Goal: Task Accomplishment & Management: Use online tool/utility

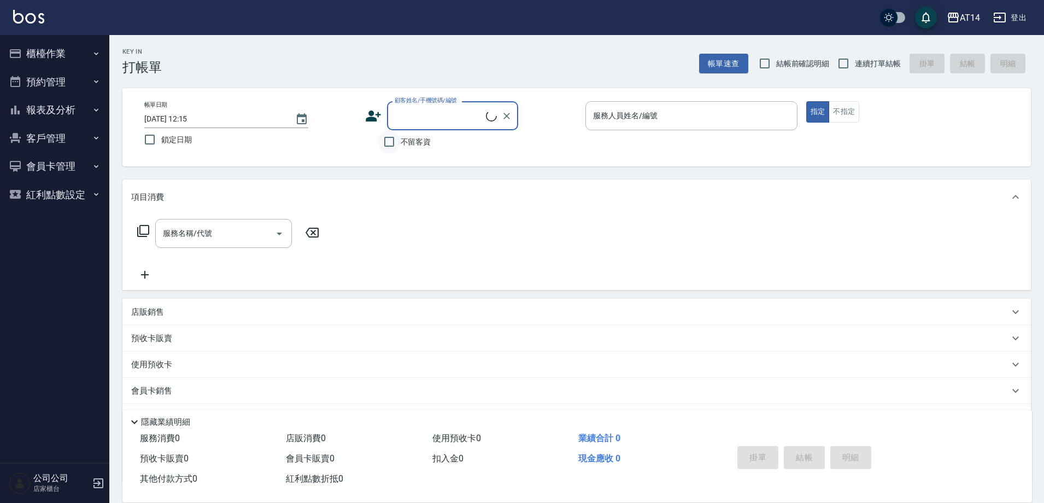
click at [387, 141] on input "不留客資" at bounding box center [389, 141] width 23 height 23
checkbox input "true"
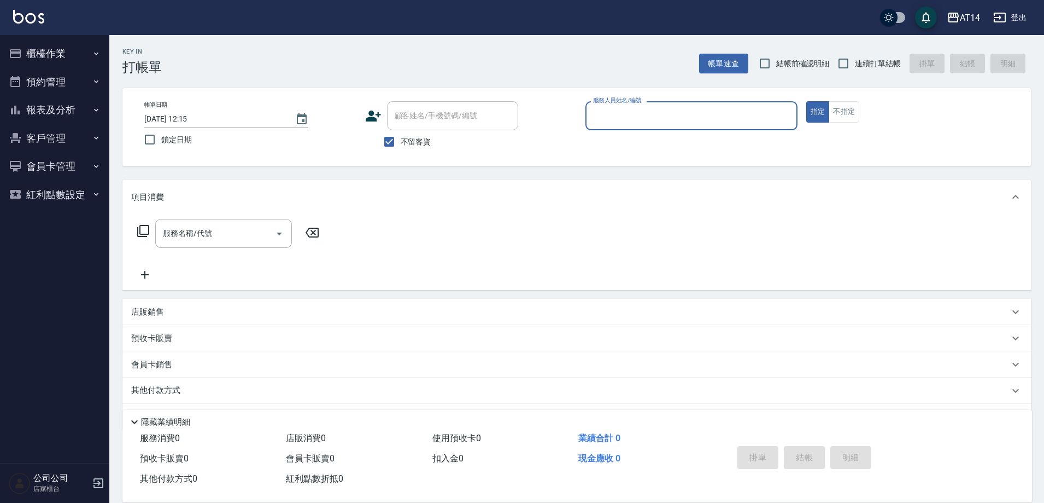
click at [626, 118] on input "服務人員姓名/編號" at bounding box center [692, 115] width 202 height 19
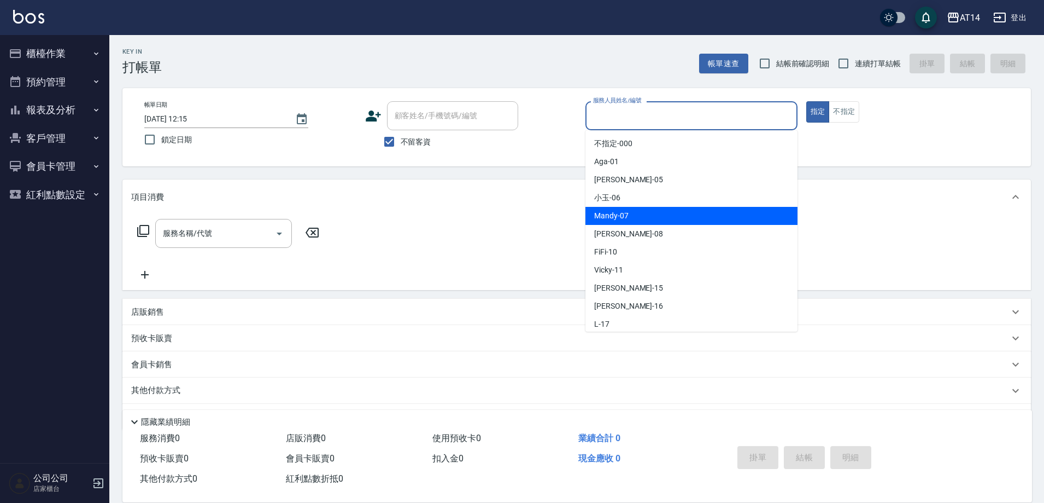
click at [614, 218] on span "Mandy -07" at bounding box center [611, 215] width 34 height 11
type input "Mandy-07"
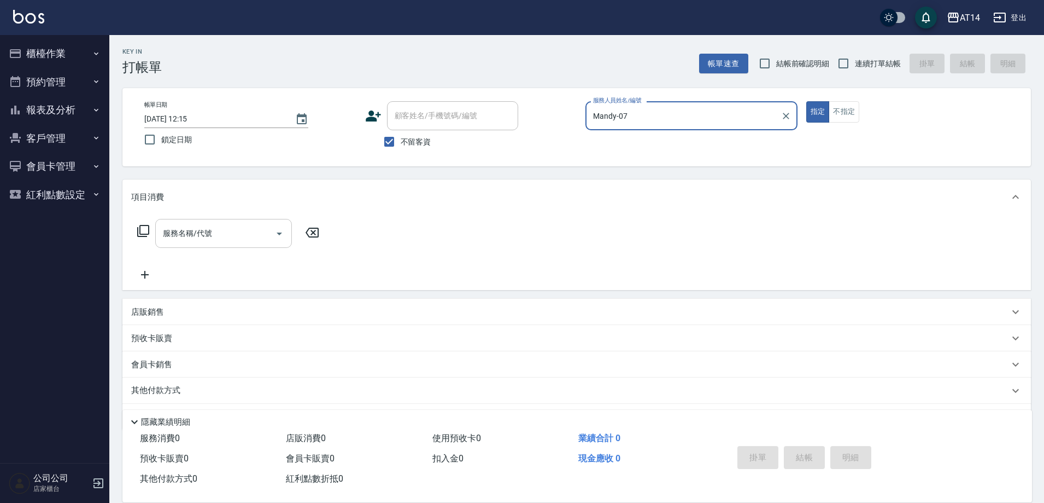
click at [276, 232] on icon "Open" at bounding box center [279, 233] width 13 height 13
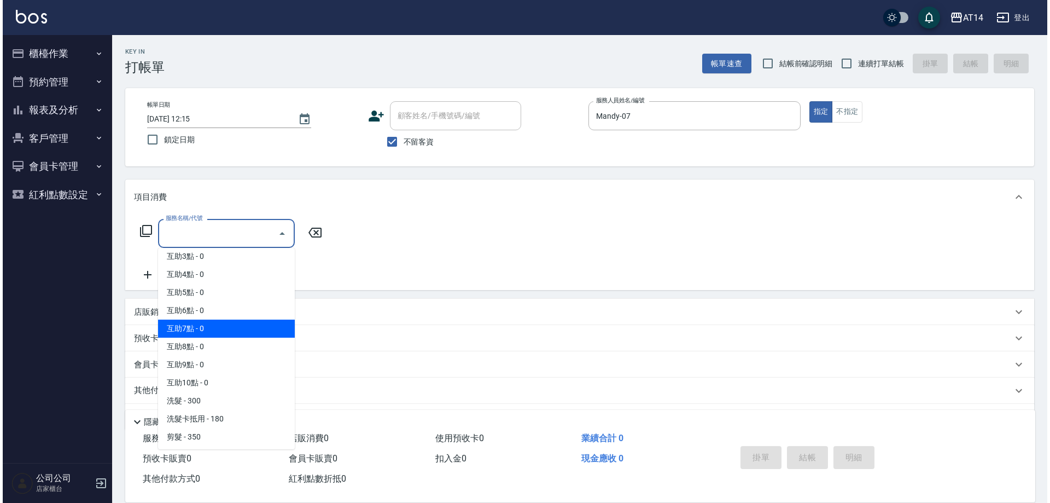
scroll to position [109, 0]
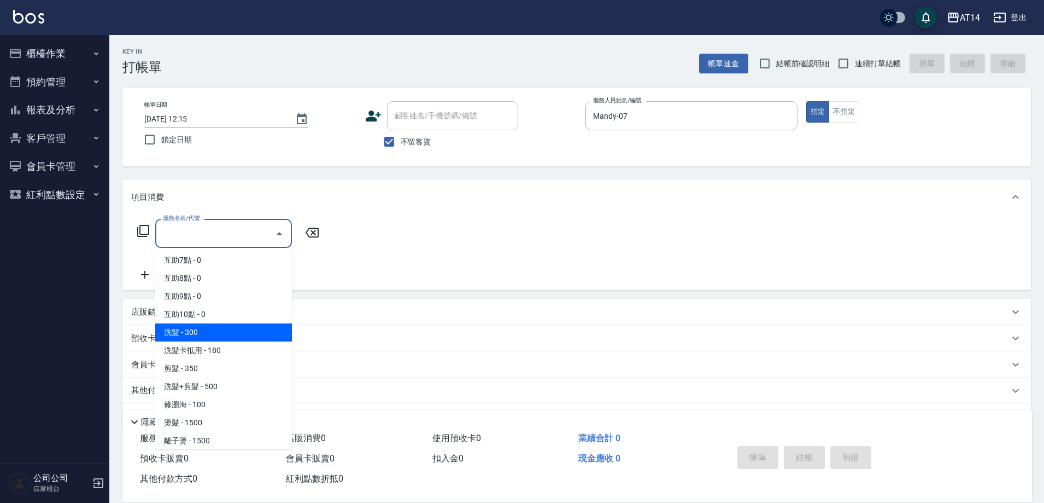
click at [211, 331] on span "洗髮 - 300" at bounding box center [223, 332] width 137 height 18
type input "洗髮(011)"
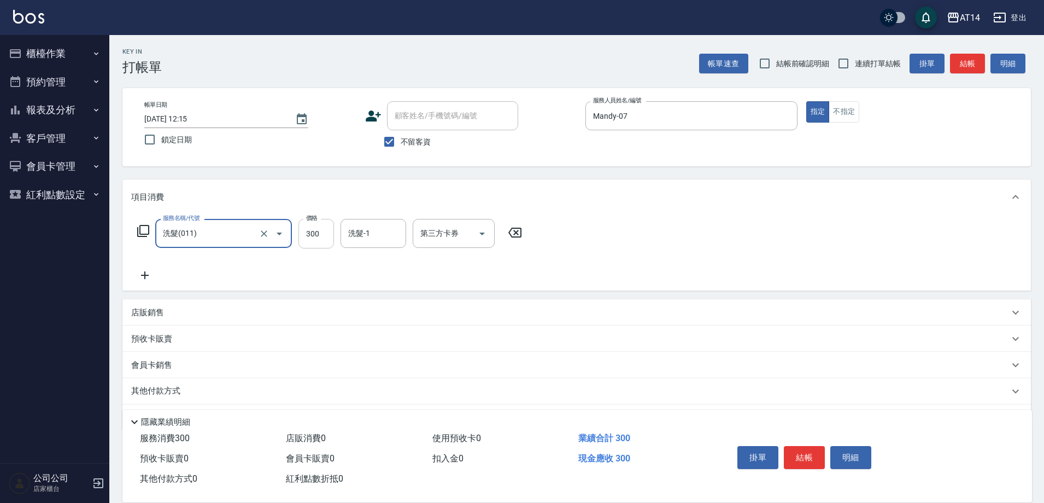
click at [313, 240] on input "300" at bounding box center [317, 234] width 36 height 30
type input "350"
click at [800, 449] on button "結帳" at bounding box center [804, 457] width 41 height 23
